Goal: Register for event/course

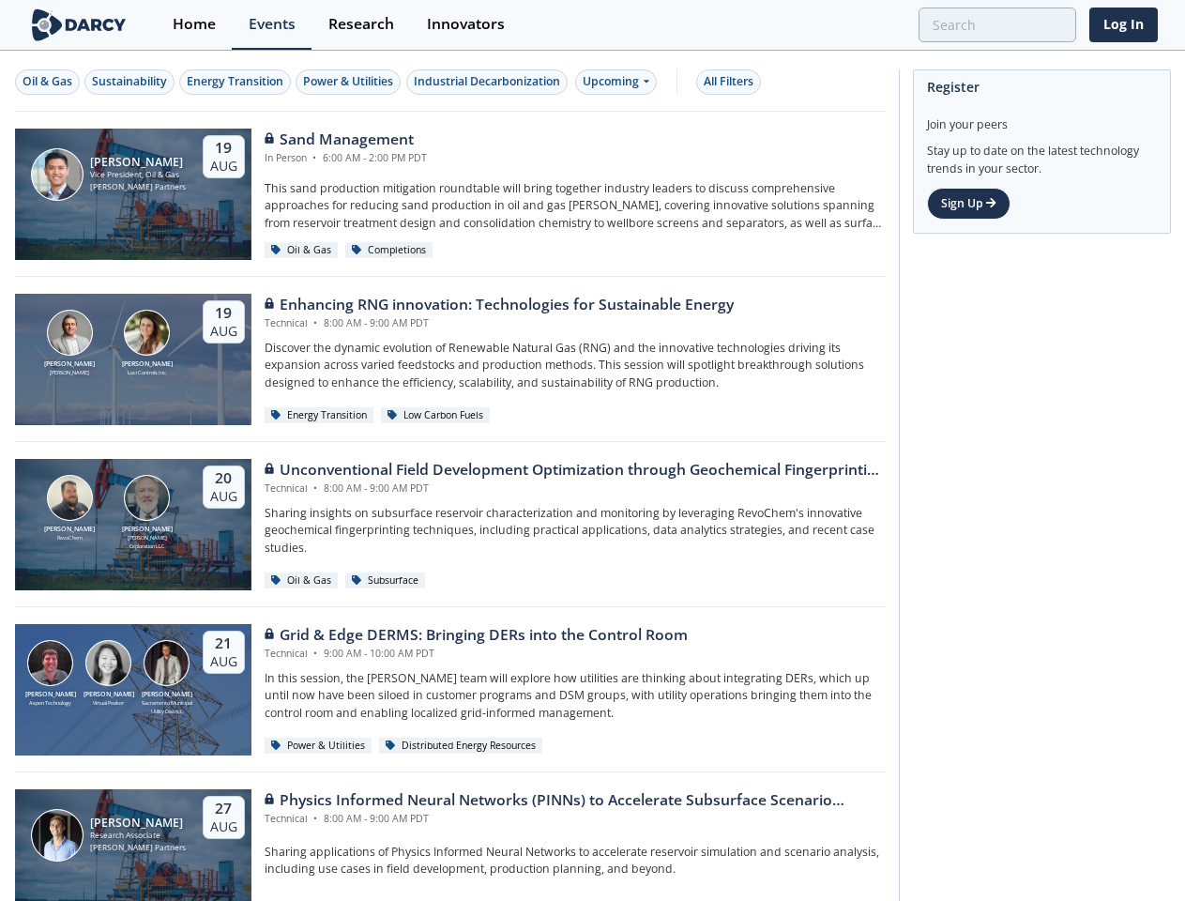
click at [592, 450] on div "[PERSON_NAME] RevoChem [PERSON_NAME] [PERSON_NAME] Exploration LLC [DATE] Uncon…" at bounding box center [450, 524] width 871 height 165
click at [48, 82] on div "Oil & Gas" at bounding box center [48, 81] width 50 height 17
click at [130, 82] on div "Sustainability" at bounding box center [129, 81] width 75 height 17
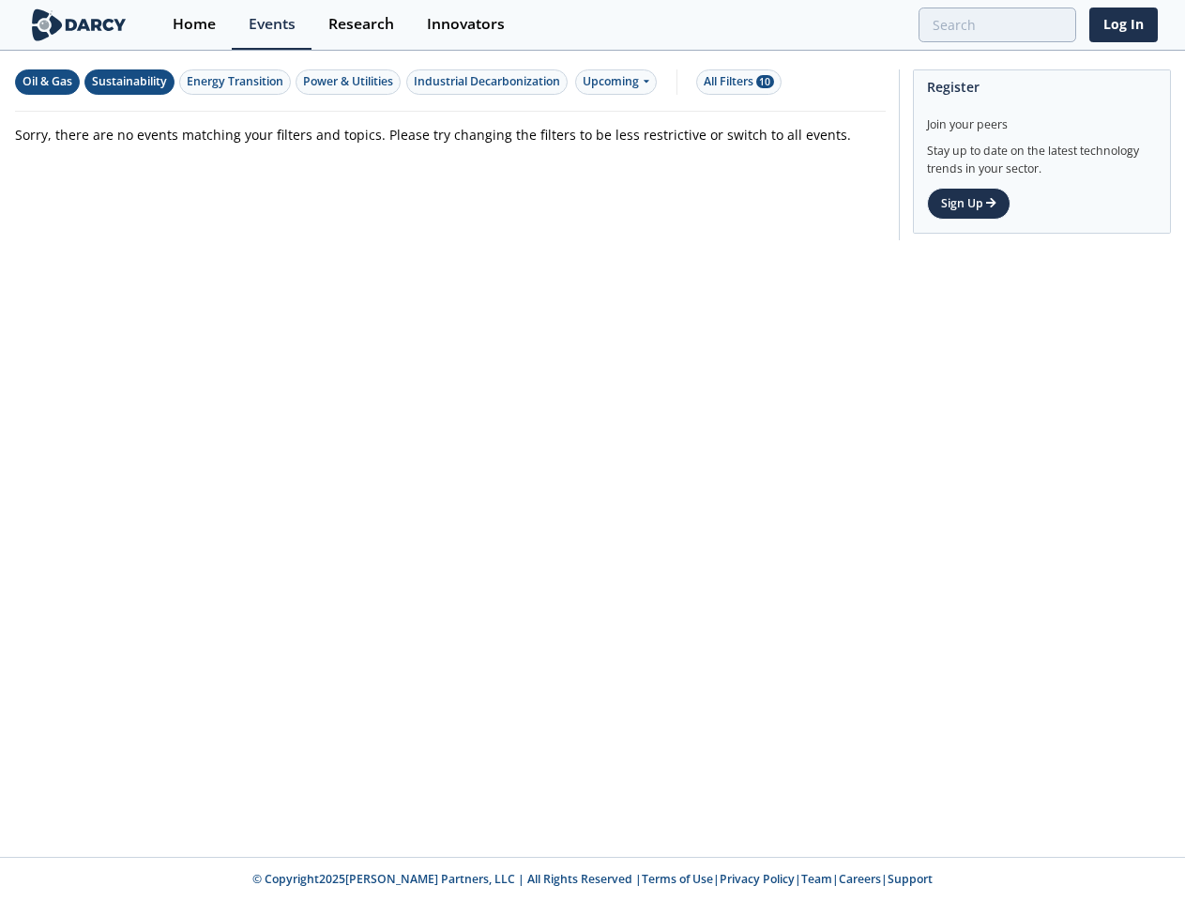
click at [236, 82] on div "Energy Transition" at bounding box center [235, 81] width 97 height 17
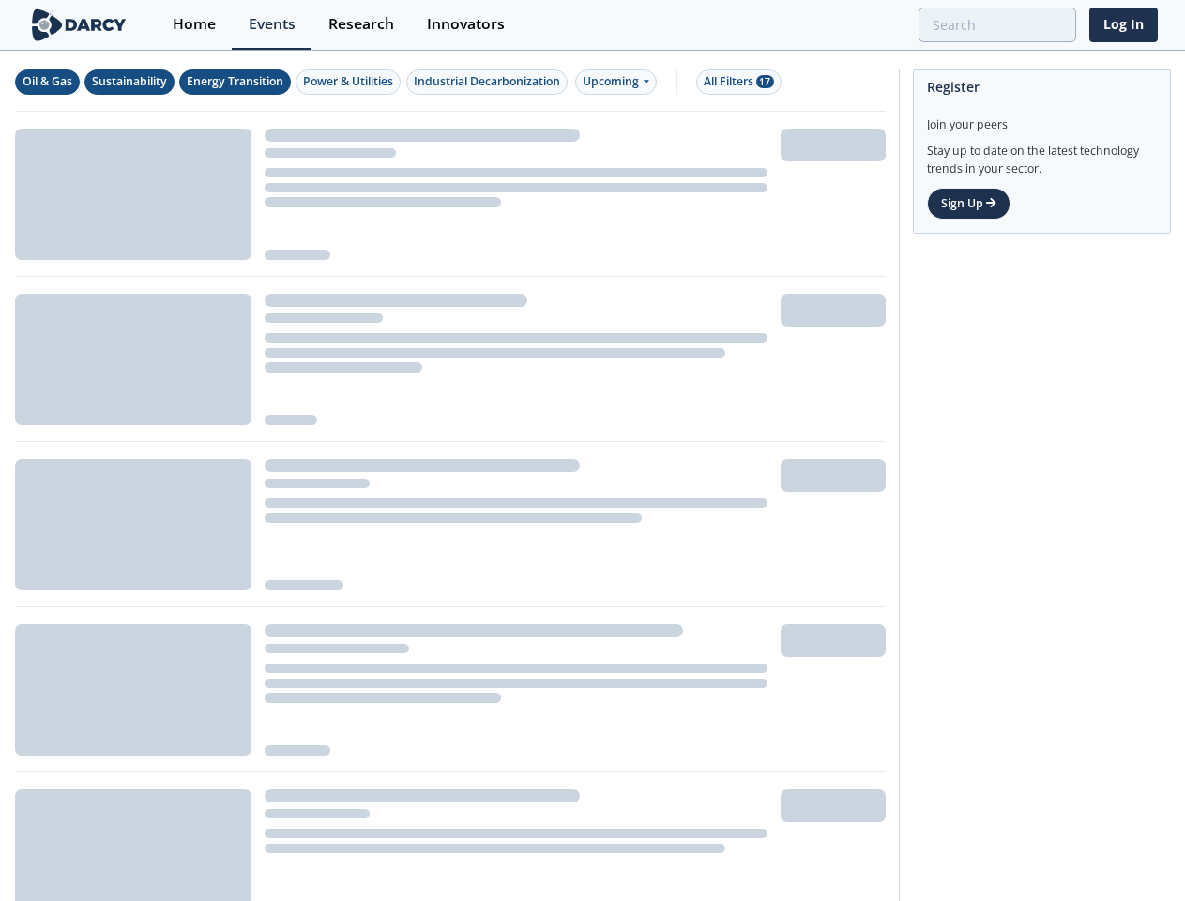
click at [351, 82] on div "Power & Utilities" at bounding box center [348, 81] width 90 height 17
click at [490, 82] on div "Industrial Decarbonization" at bounding box center [487, 81] width 146 height 17
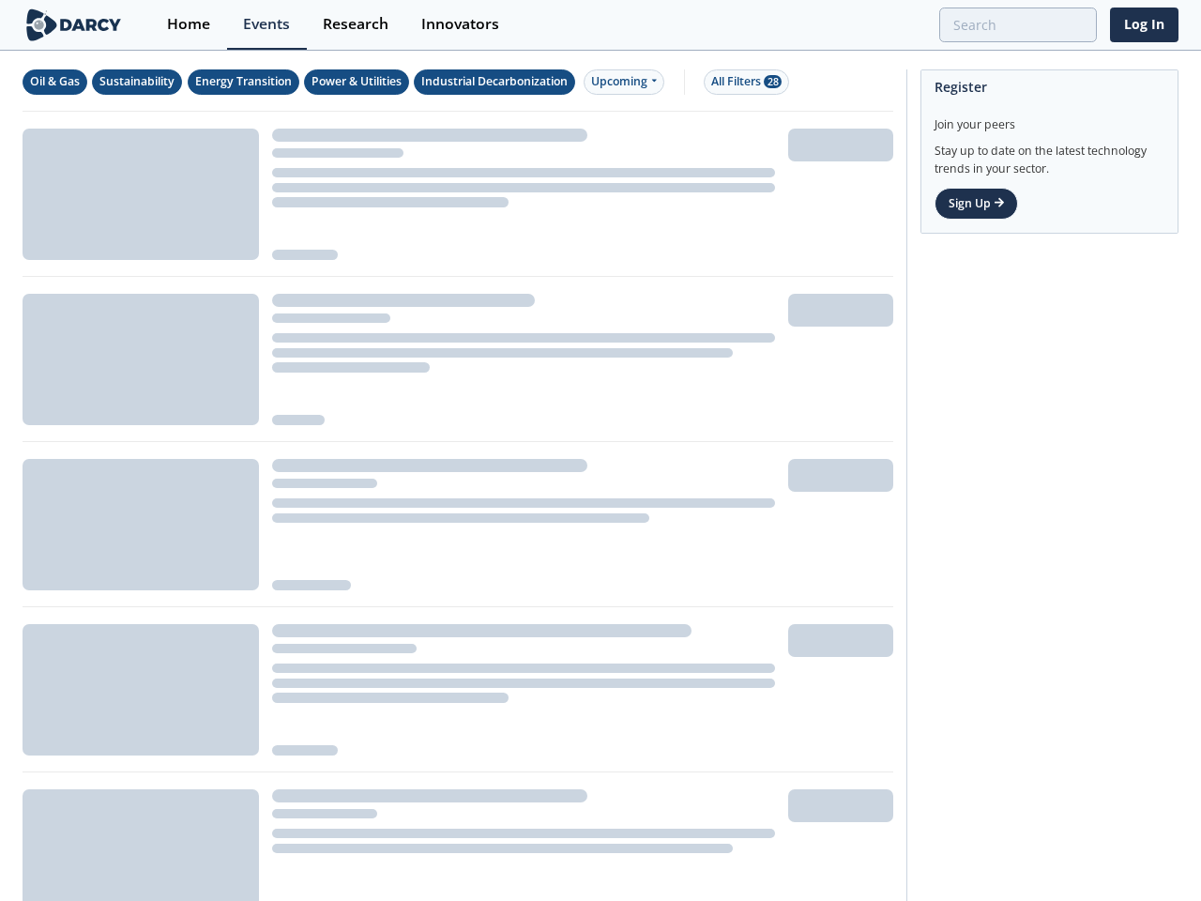
click at [620, 82] on div "Upcoming" at bounding box center [625, 81] width 82 height 25
